Goal: Task Accomplishment & Management: Use online tool/utility

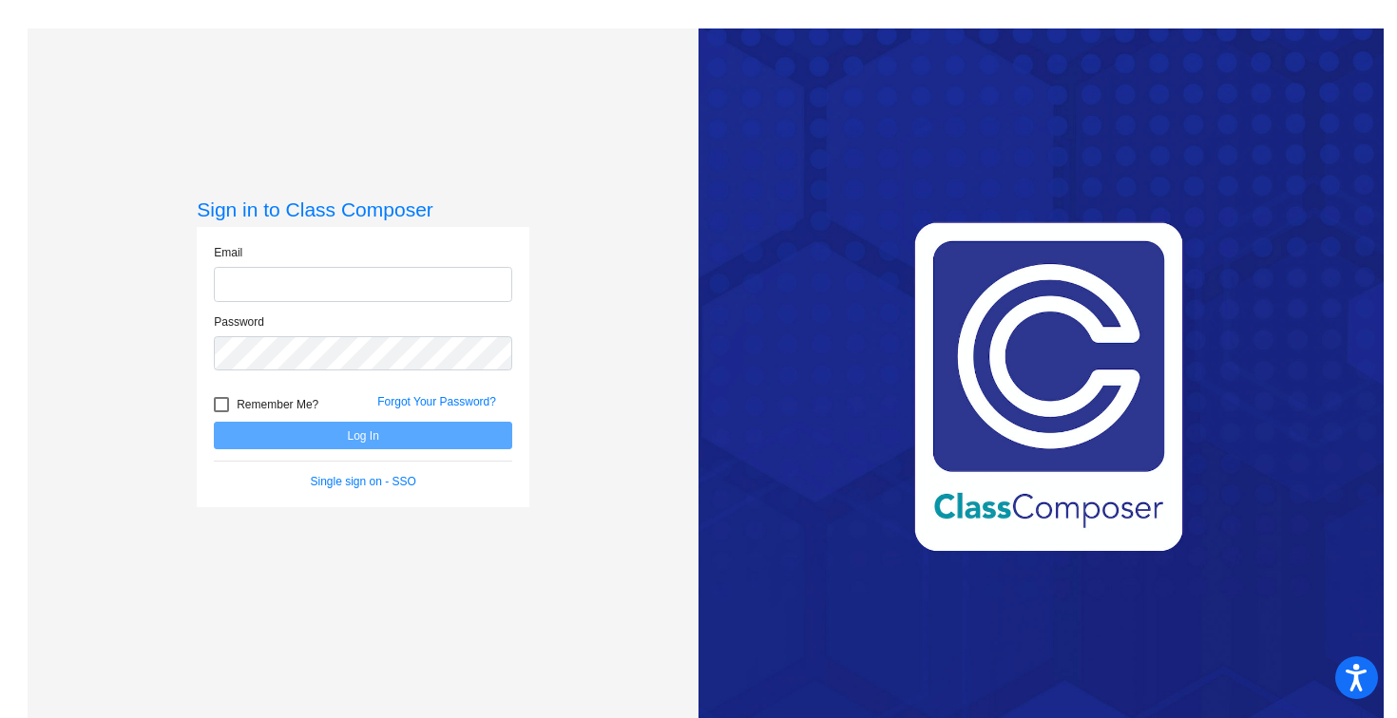
type input "[PERSON_NAME][EMAIL_ADDRESS][PERSON_NAME][DOMAIN_NAME]"
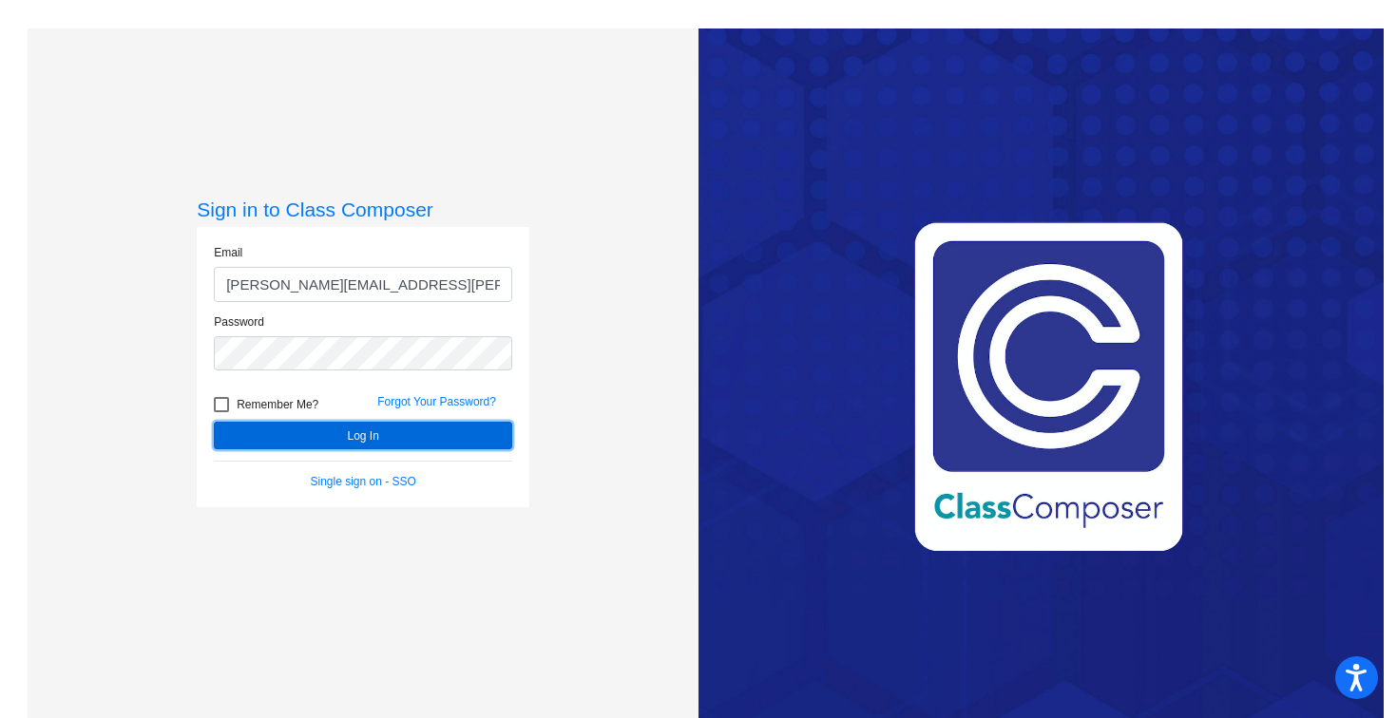
click at [358, 434] on button "Log In" at bounding box center [363, 436] width 298 height 28
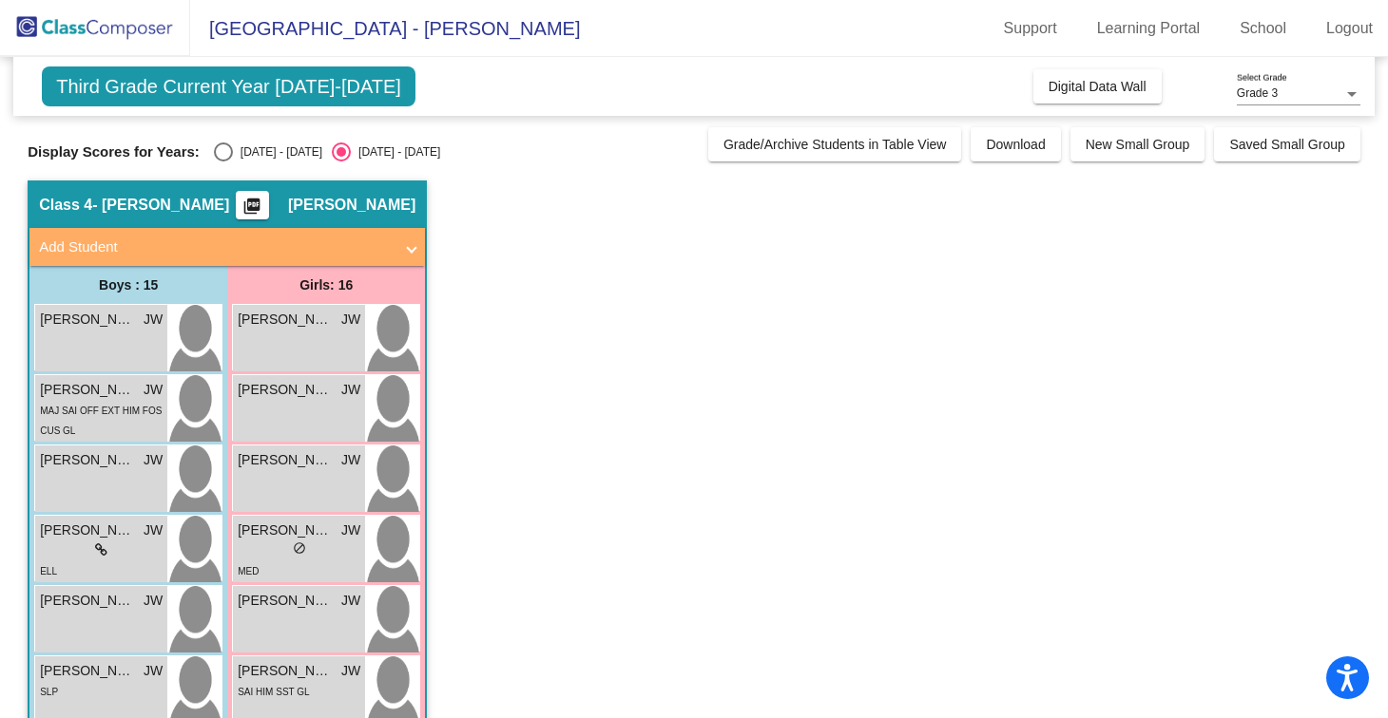
click at [227, 156] on div "Select an option" at bounding box center [223, 152] width 19 height 19
click at [223, 162] on input "[DATE] - [DATE]" at bounding box center [222, 162] width 1 height 1
radio input "true"
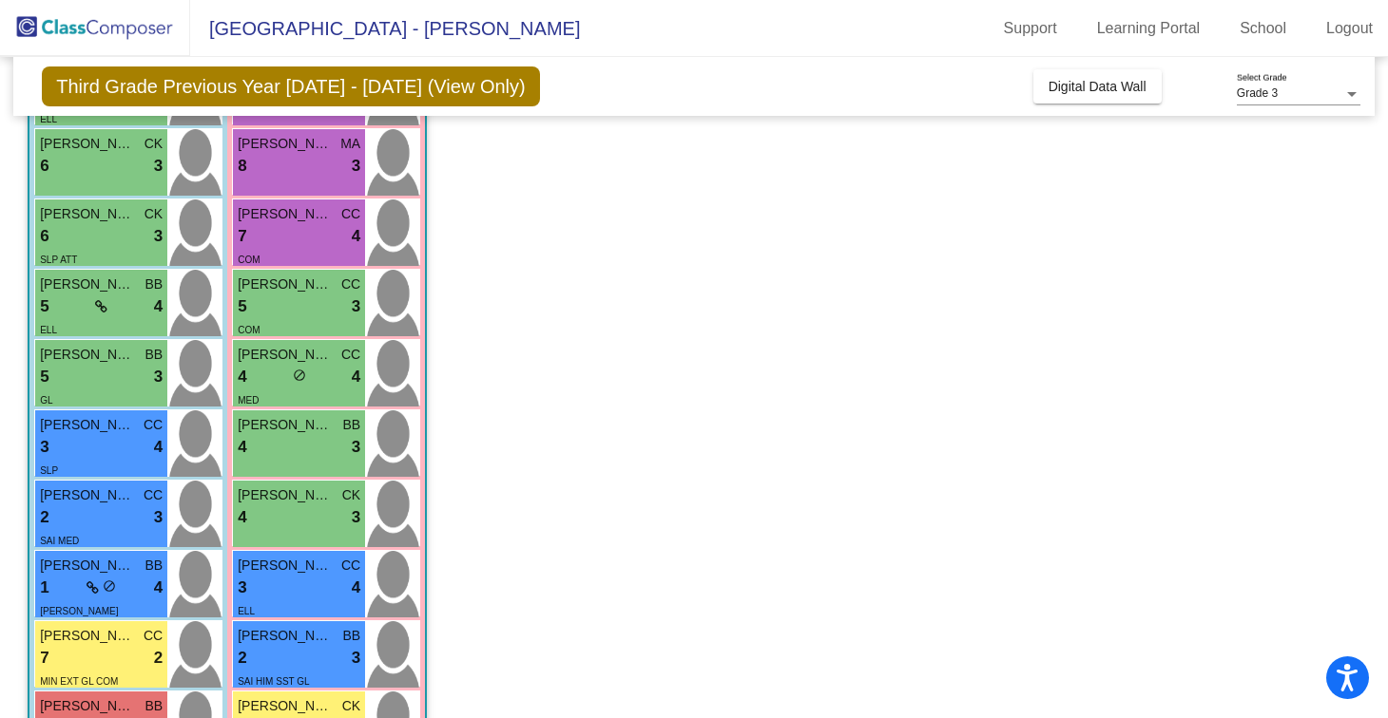
scroll to position [461, 0]
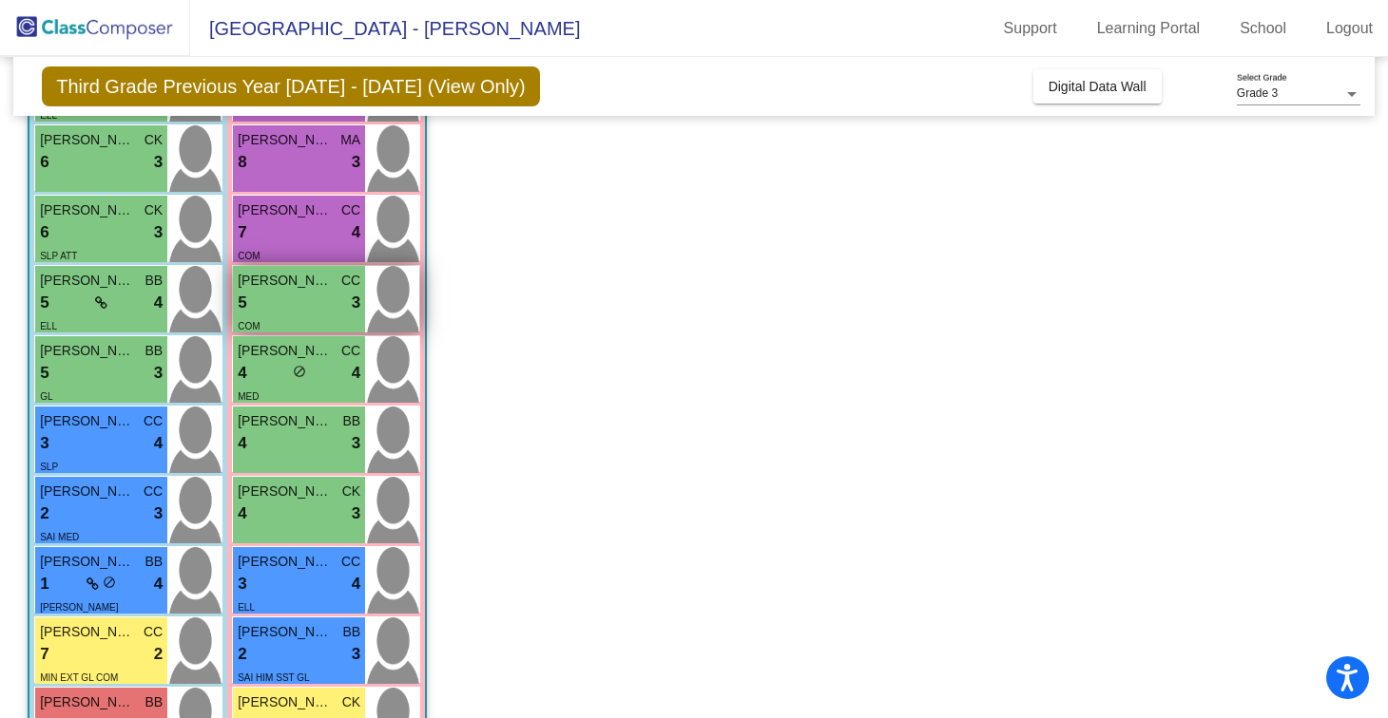
click at [381, 319] on img at bounding box center [392, 299] width 54 height 67
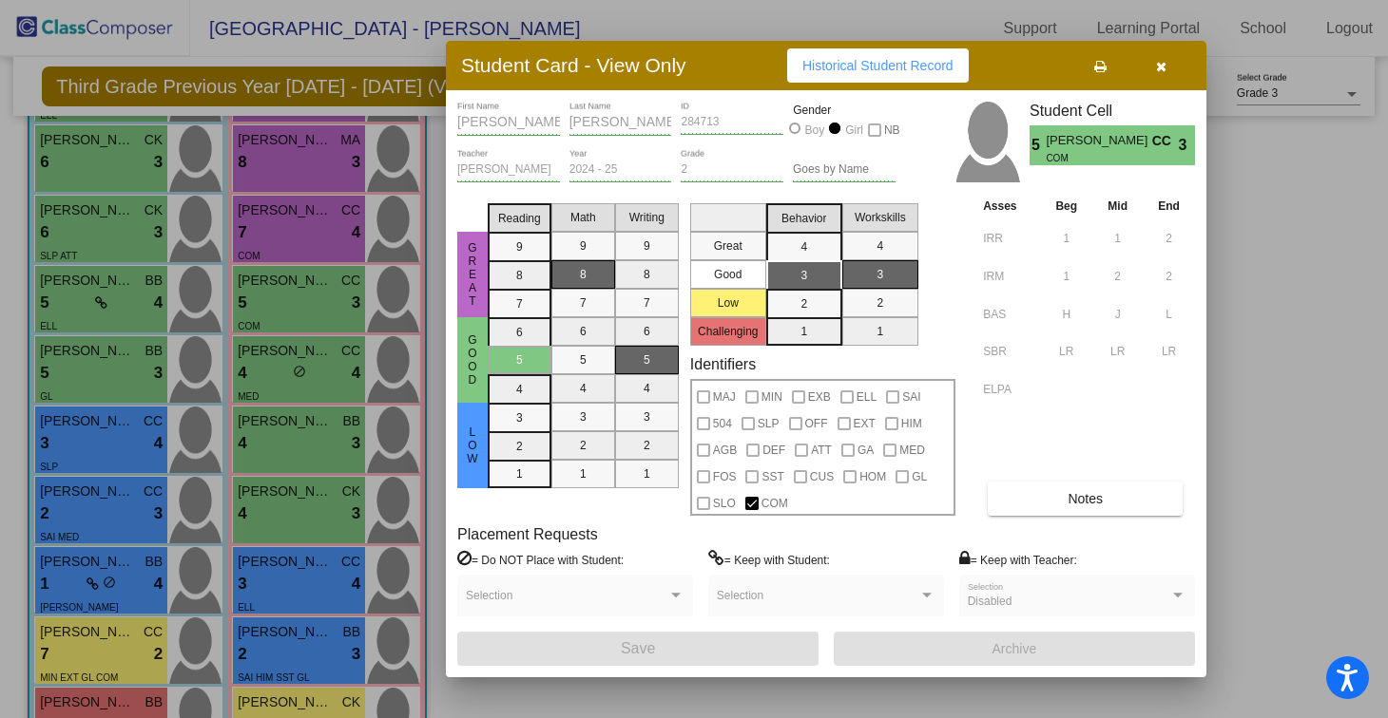
click at [1163, 67] on icon "button" at bounding box center [1161, 66] width 10 height 13
